Goal: Task Accomplishment & Management: Manage account settings

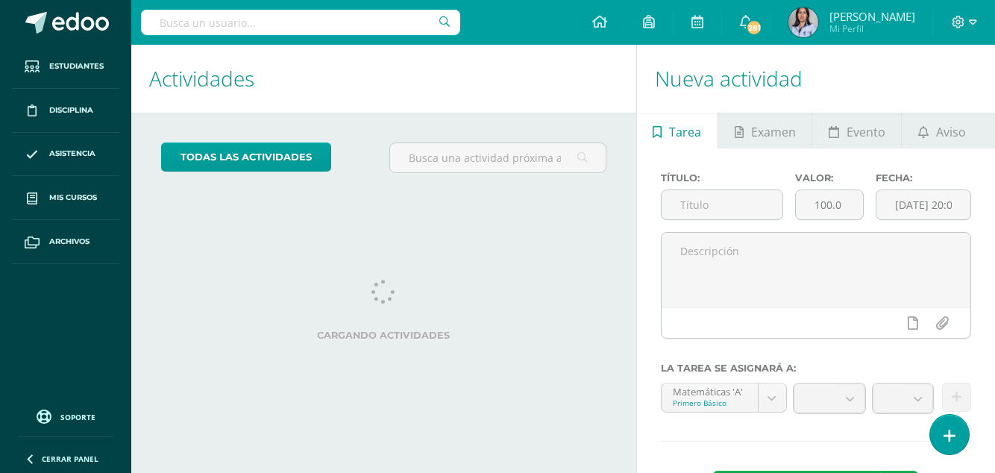
click at [76, 204] on link "Mis cursos" at bounding box center [65, 198] width 107 height 44
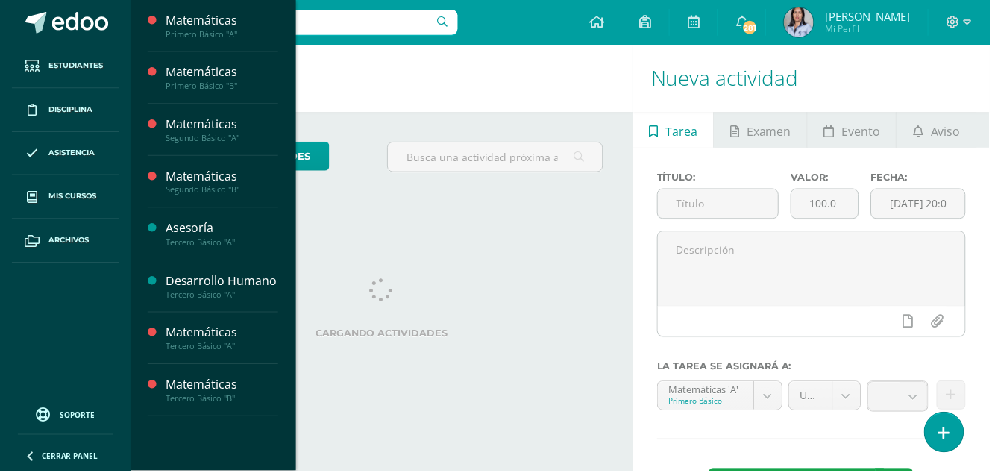
click at [224, 336] on div "Matemáticas" at bounding box center [222, 334] width 113 height 17
click at [213, 381] on span "Actividades" at bounding box center [211, 374] width 57 height 14
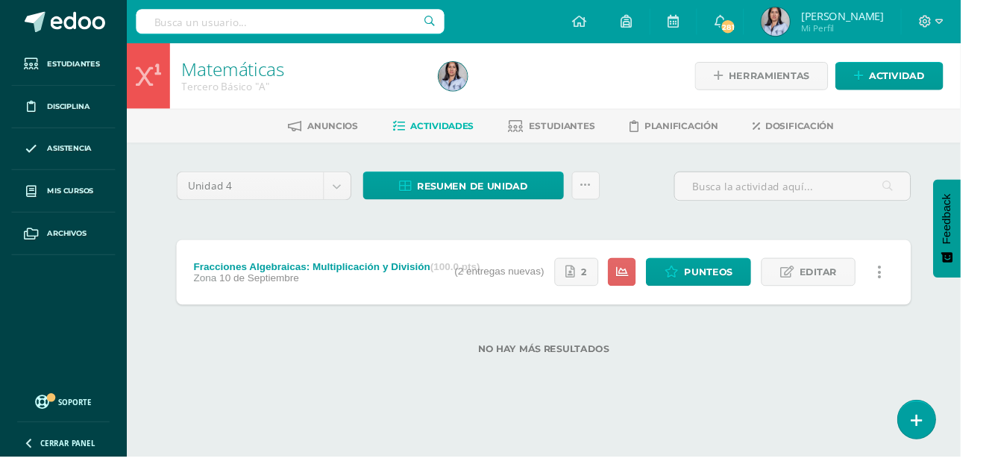
click at [819, 287] on link "Editar" at bounding box center [838, 281] width 98 height 29
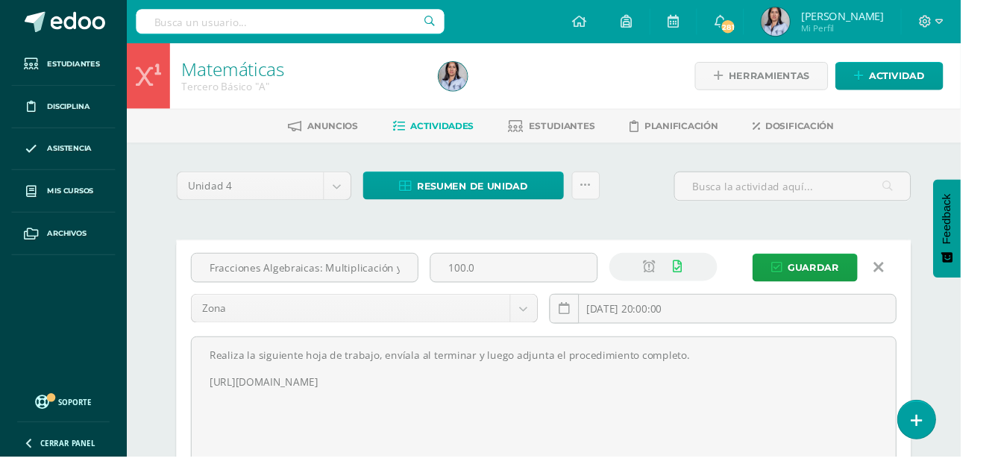
scroll to position [61, 0]
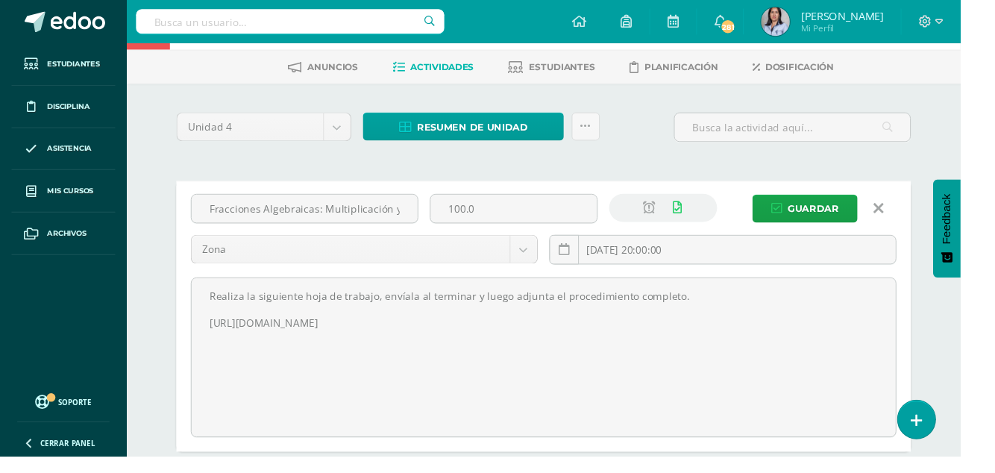
click at [680, 260] on input "[DATE] 20:00:00" at bounding box center [749, 258] width 358 height 29
type input "[DATE] 18:00"
click at [845, 211] on span "Guardar" at bounding box center [842, 216] width 53 height 28
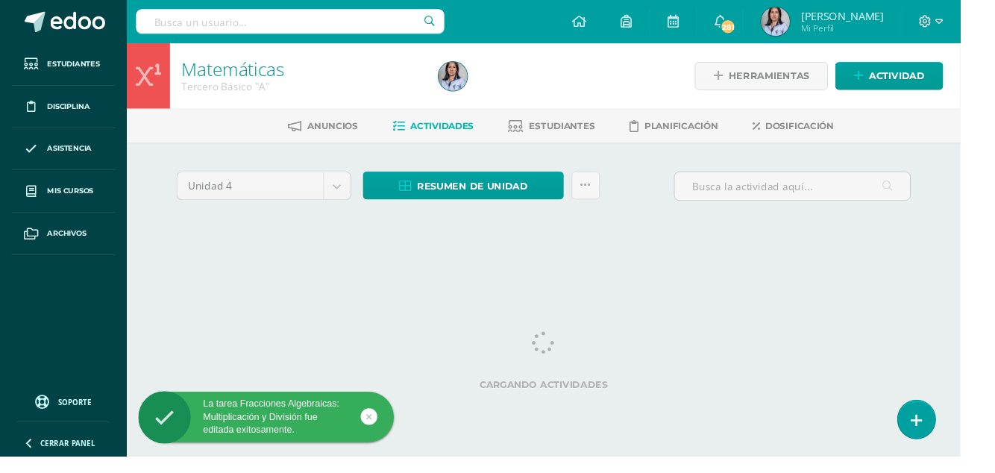
click at [66, 206] on link "Mis cursos" at bounding box center [65, 198] width 107 height 44
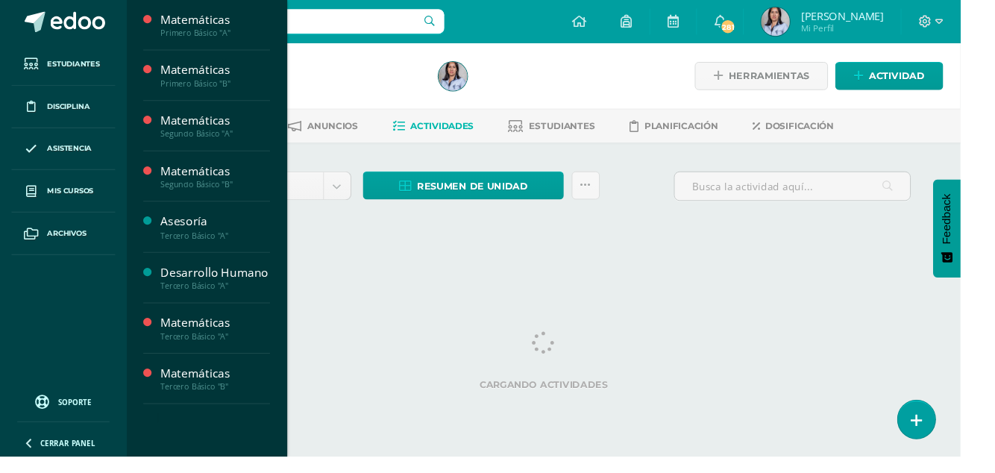
click at [201, 387] on div "Matemáticas" at bounding box center [222, 386] width 113 height 17
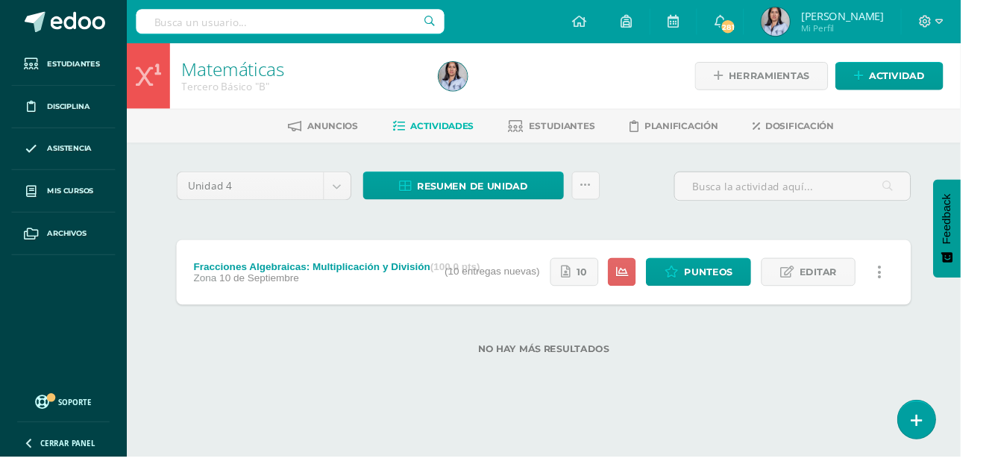
click at [836, 288] on span "Editar" at bounding box center [847, 282] width 39 height 28
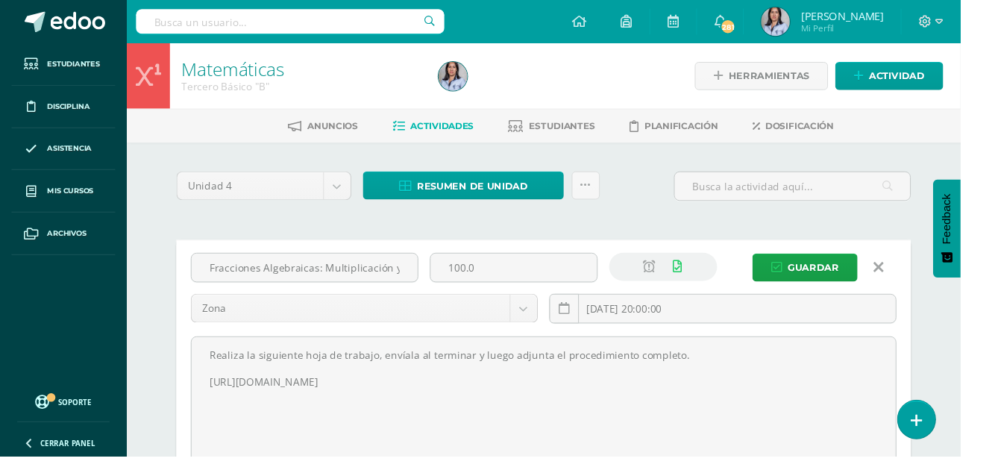
click at [681, 318] on input "2025-09-10 20:00:00" at bounding box center [749, 319] width 358 height 29
type input "2025-09-17 18:00"
click at [839, 271] on span "Guardar" at bounding box center [842, 277] width 53 height 28
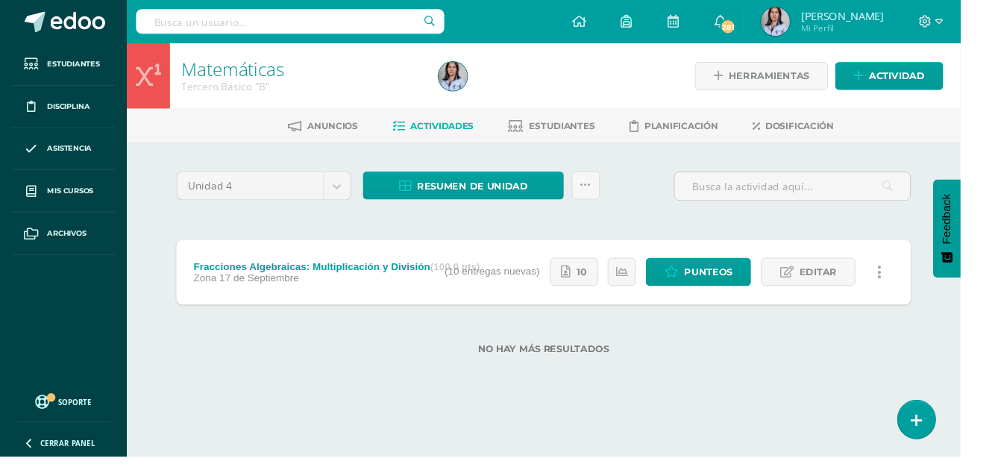
click at [69, 216] on link "Mis cursos" at bounding box center [65, 198] width 107 height 44
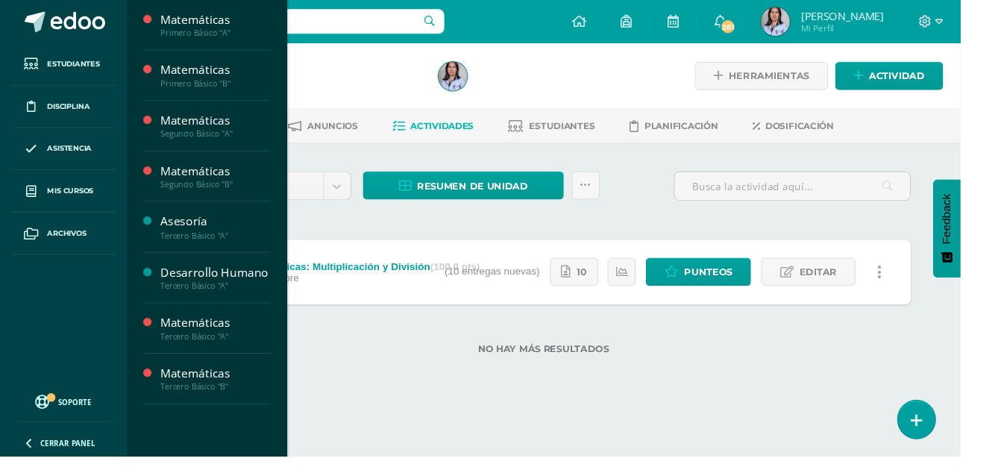
click at [228, 25] on div "Matemáticas" at bounding box center [222, 20] width 113 height 17
click at [220, 67] on link "Actividades" at bounding box center [222, 59] width 113 height 17
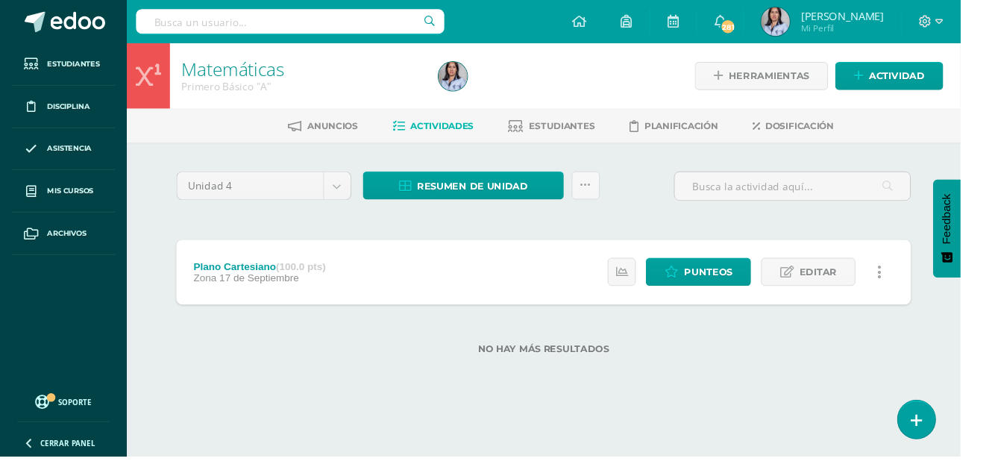
click at [73, 213] on link "Mis cursos" at bounding box center [65, 198] width 107 height 44
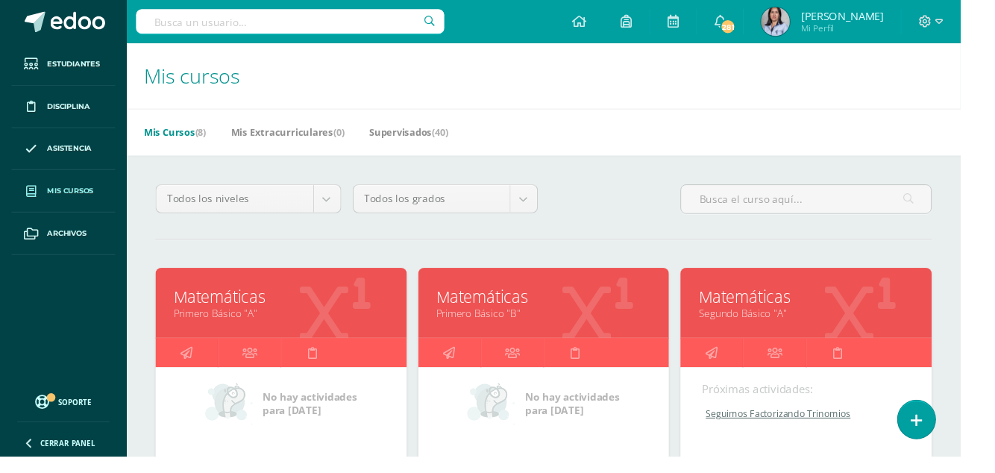
click at [67, 204] on link "Mis cursos" at bounding box center [65, 198] width 107 height 44
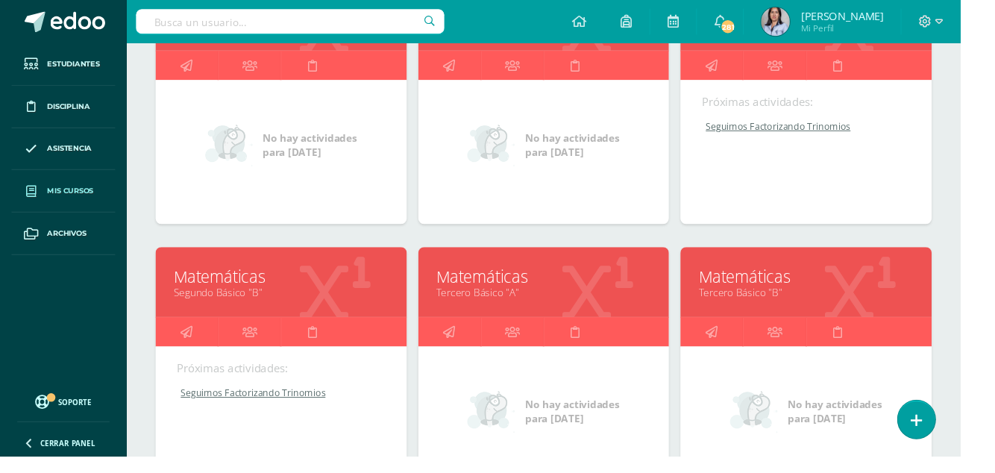
scroll to position [298, 0]
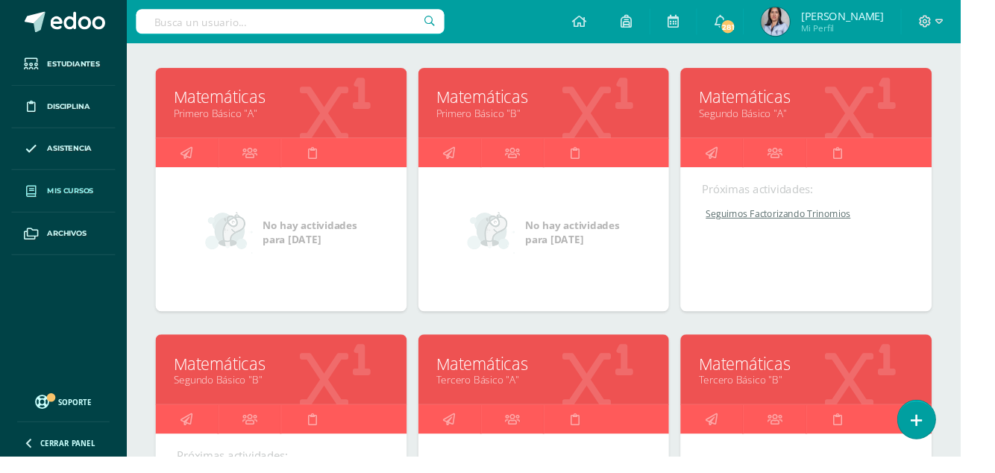
click at [734, 162] on icon at bounding box center [737, 157] width 13 height 29
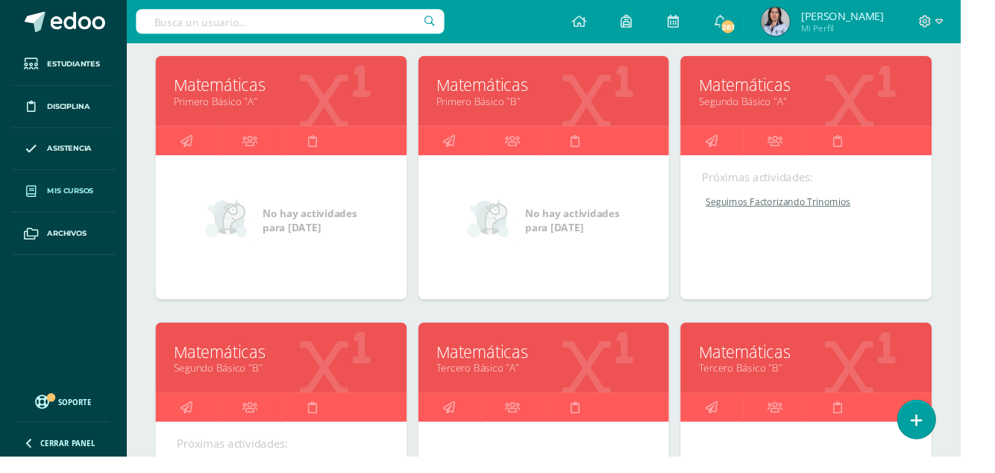
scroll to position [281, 0]
